Goal: Information Seeking & Learning: Learn about a topic

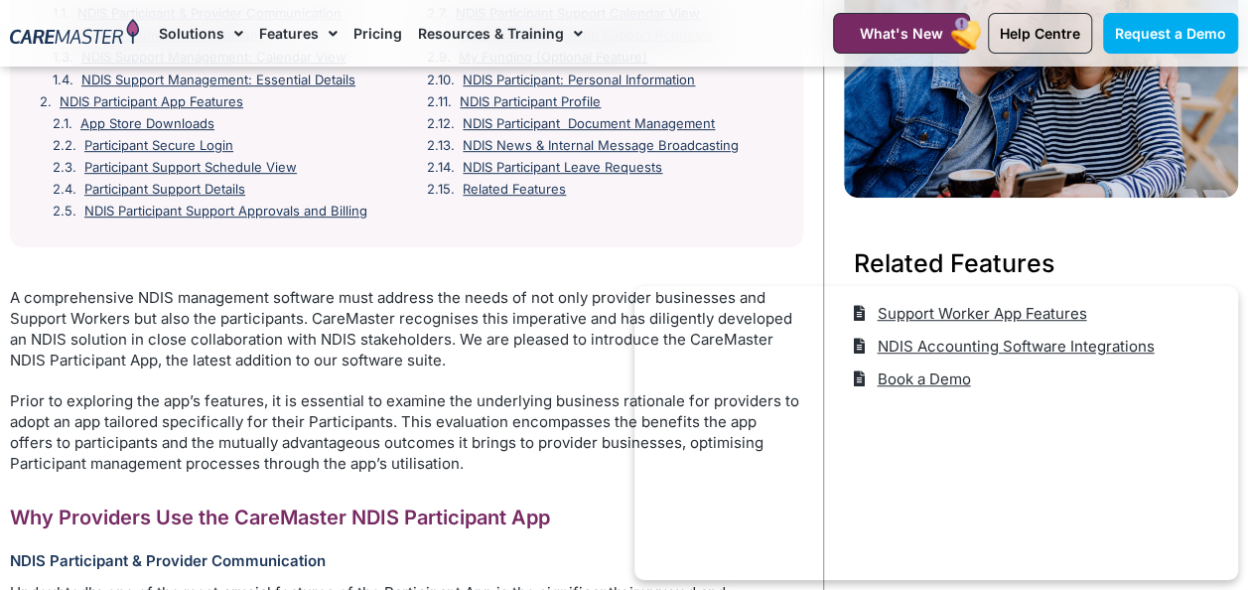
scroll to position [516, 0]
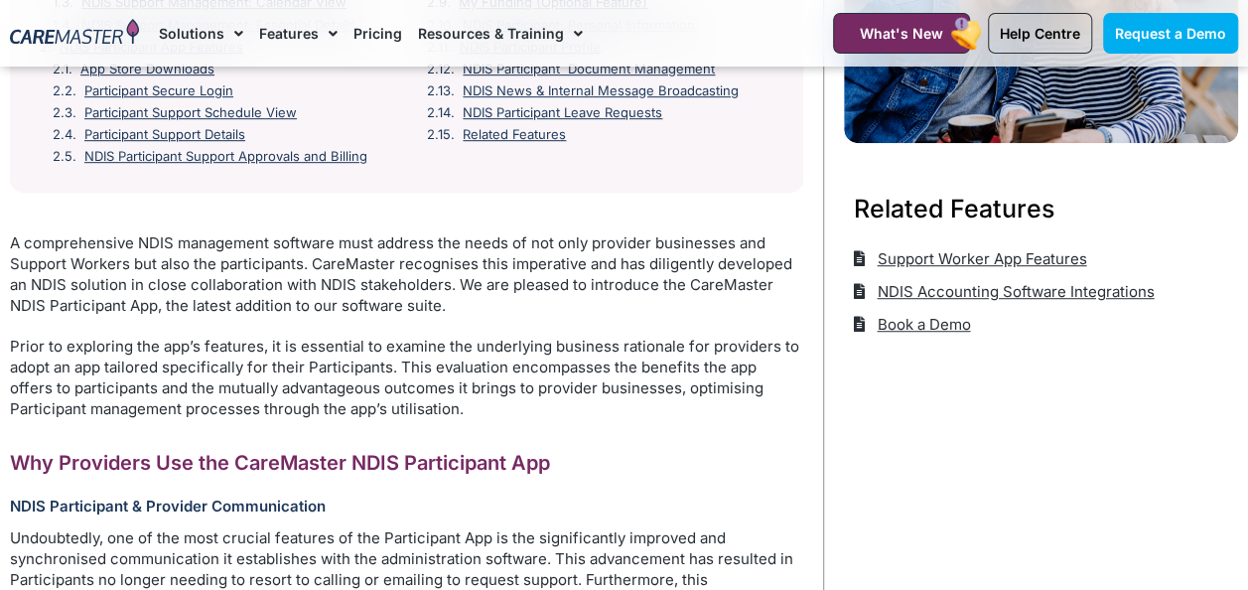
click at [597, 411] on p "Prior to exploring the app’s features, it is essential to examine the underlyin…" at bounding box center [406, 376] width 793 height 83
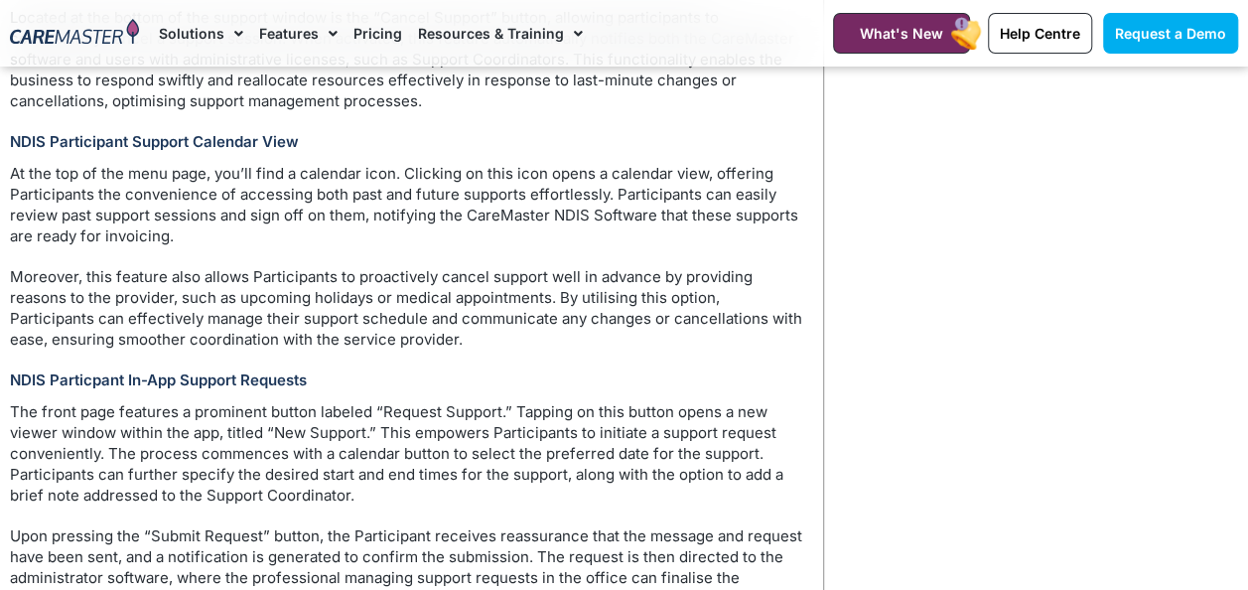
scroll to position [2620, 0]
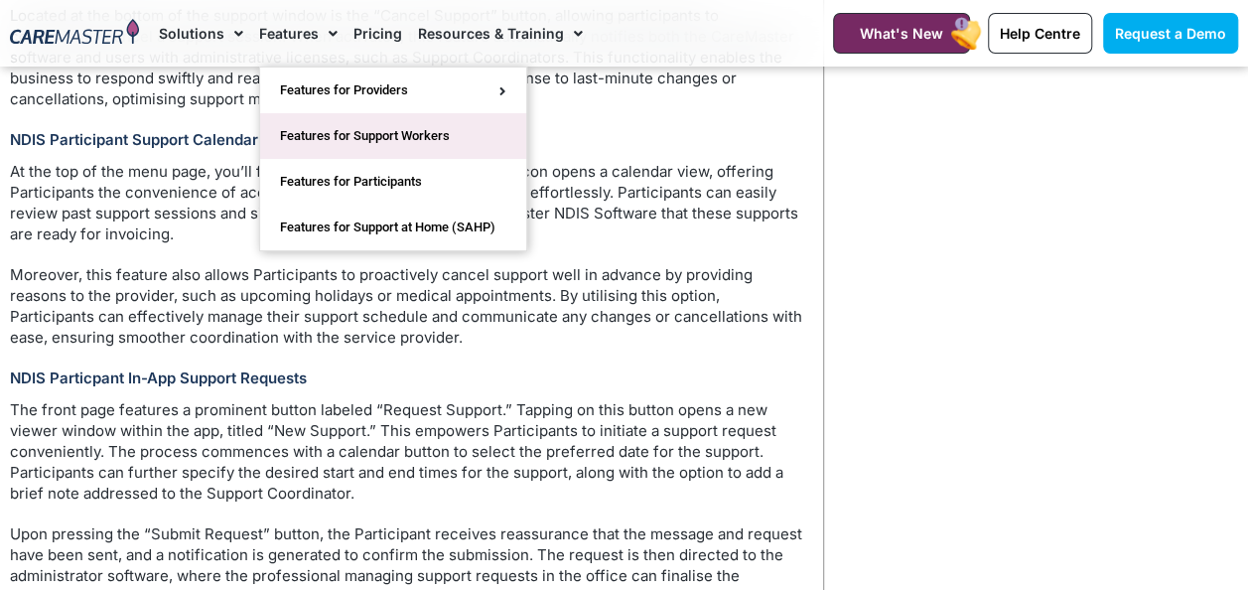
click at [332, 127] on link "Features for Support Workers" at bounding box center [393, 136] width 266 height 46
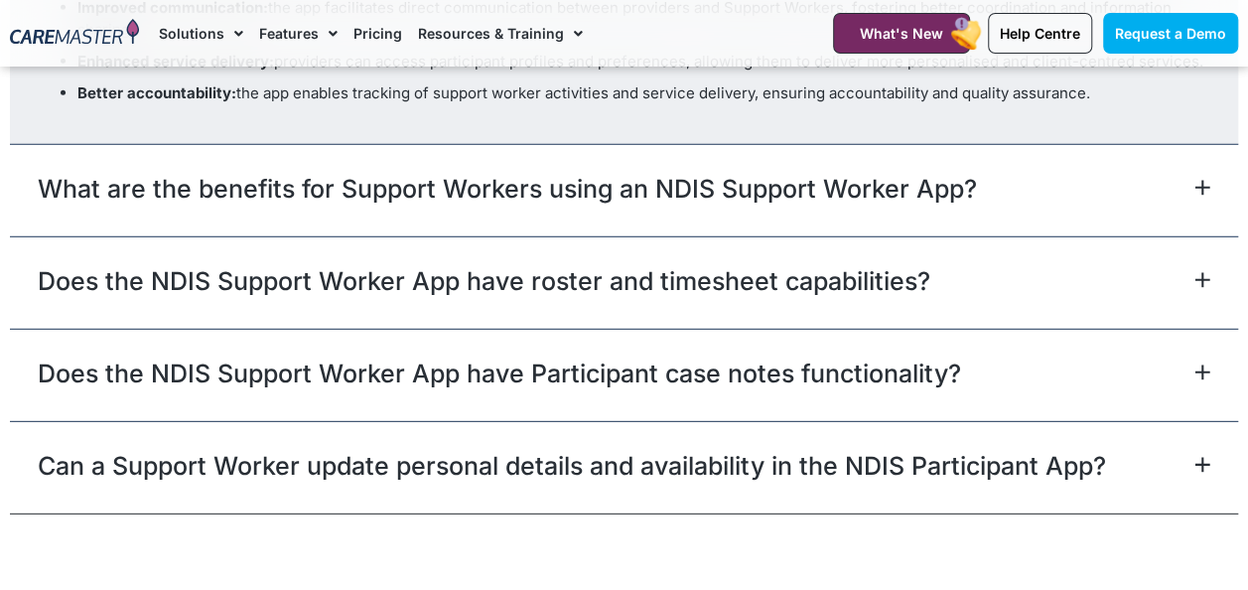
scroll to position [6432, 0]
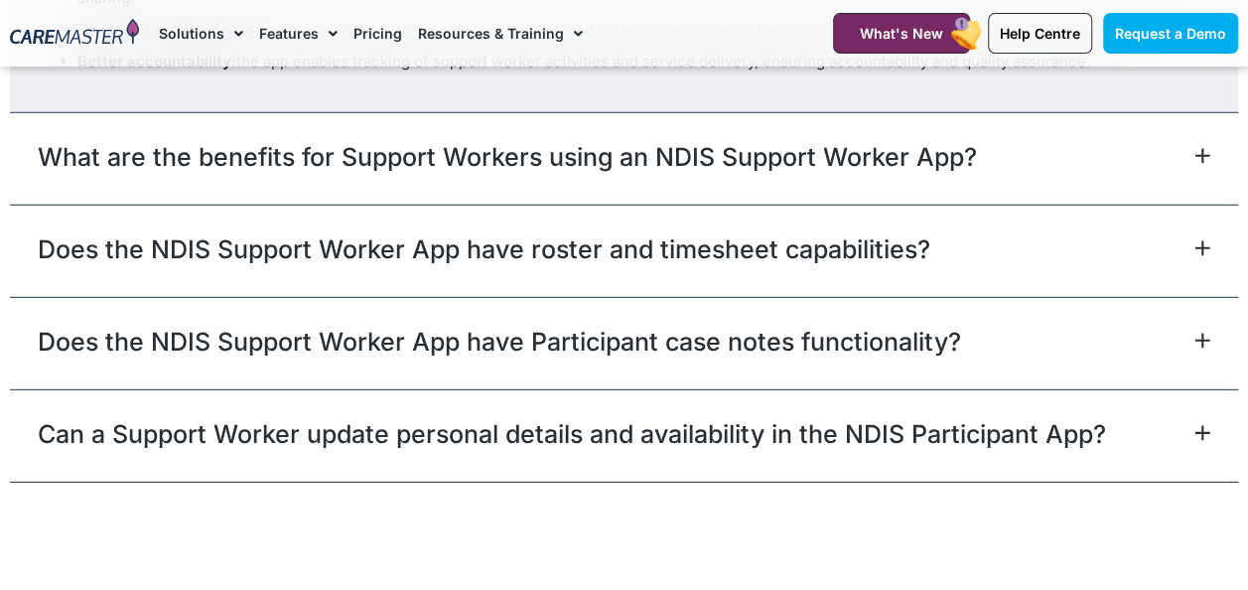
click at [1210, 431] on div "Can a Support Worker update personal details and availability in the NDIS Parti…" at bounding box center [624, 435] width 1228 height 92
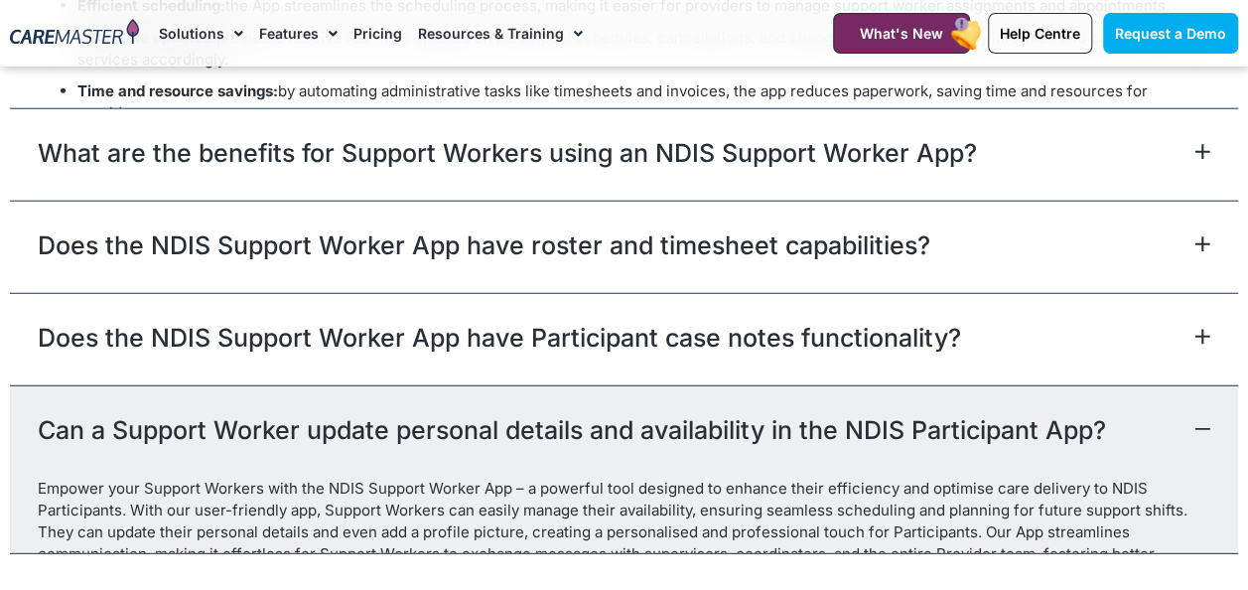
scroll to position [6239, 0]
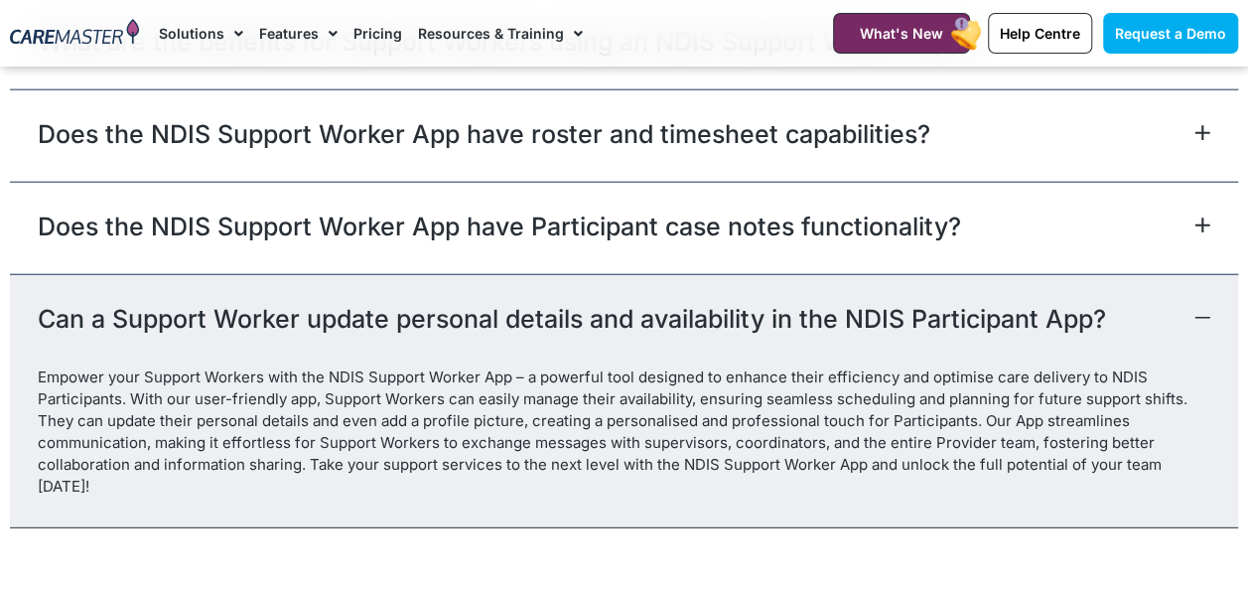
click at [1201, 311] on icon at bounding box center [1202, 318] width 16 height 16
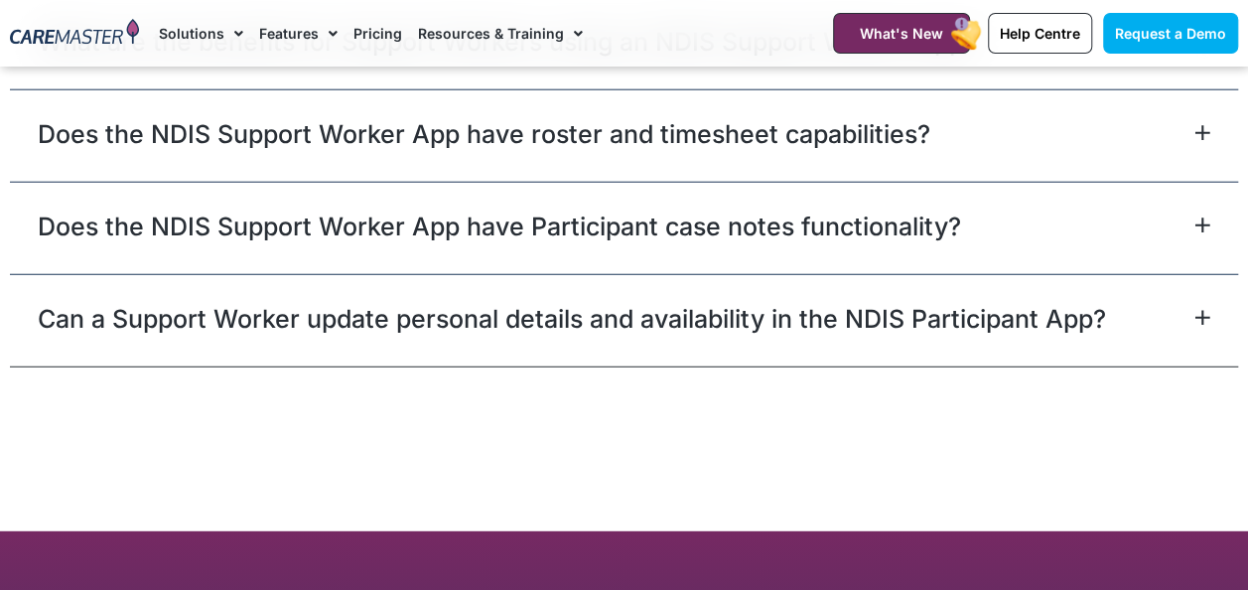
click at [1207, 218] on icon at bounding box center [1202, 225] width 16 height 16
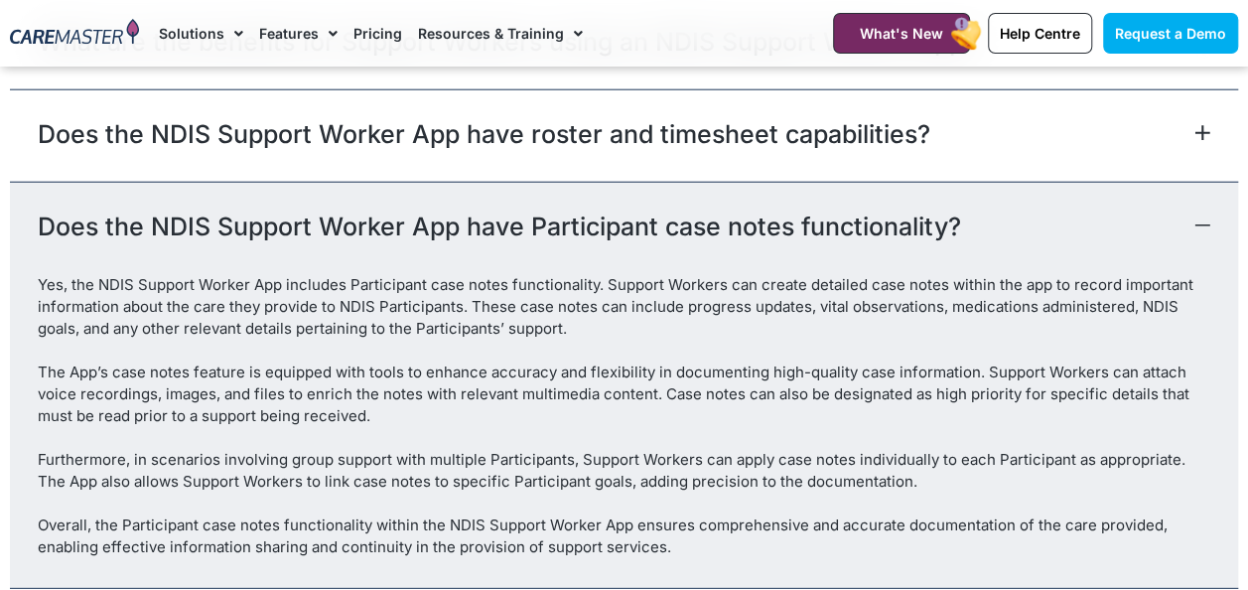
click at [1207, 218] on icon at bounding box center [1202, 225] width 16 height 16
